Goal: Task Accomplishment & Management: Complete application form

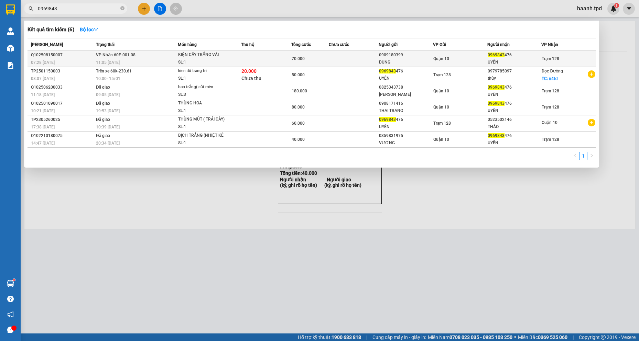
type input "0969843"
click at [92, 59] on div "07:28 [DATE]" at bounding box center [62, 63] width 63 height 8
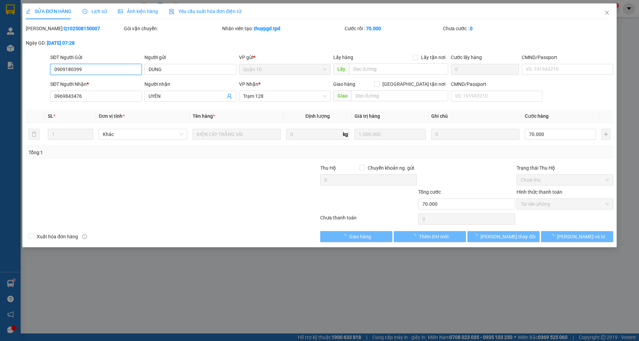
type input "0909180399"
type input "DUNG"
type input "0969843476"
type input "UYÊN"
type input "70.000"
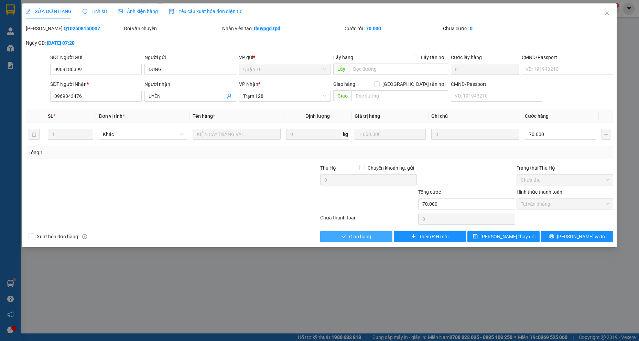
click at [332, 241] on button "Giao hàng" at bounding box center [356, 236] width 72 height 11
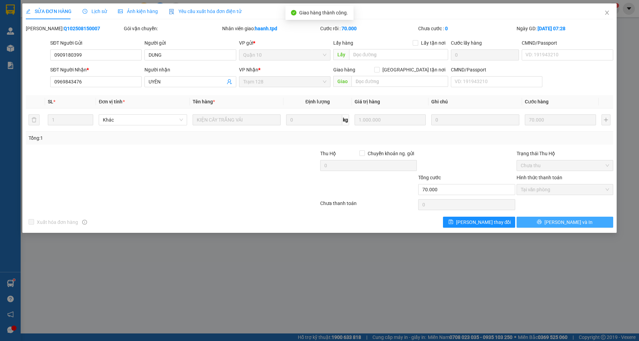
click at [571, 222] on span "[PERSON_NAME] và In" at bounding box center [568, 223] width 48 height 8
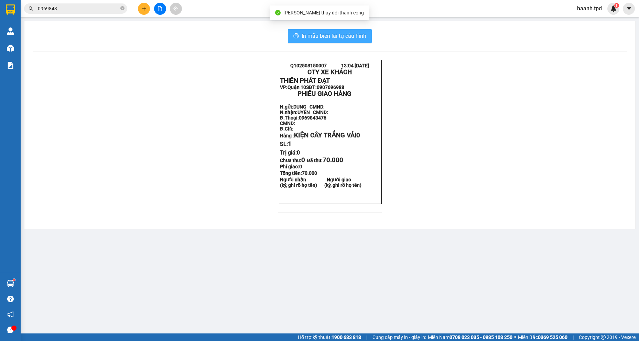
click at [362, 42] on button "In mẫu biên lai tự cấu hình" at bounding box center [330, 36] width 84 height 14
